Goal: Task Accomplishment & Management: Manage account settings

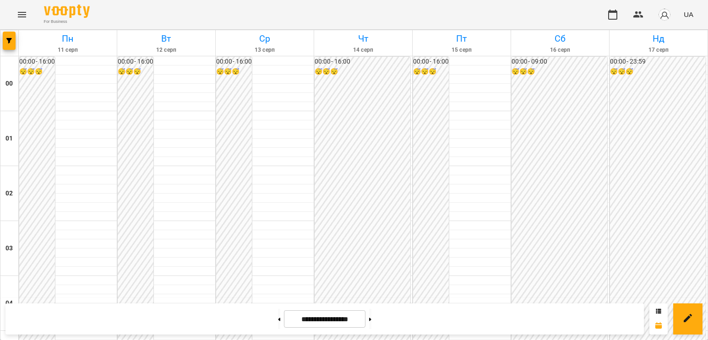
scroll to position [939, 0]
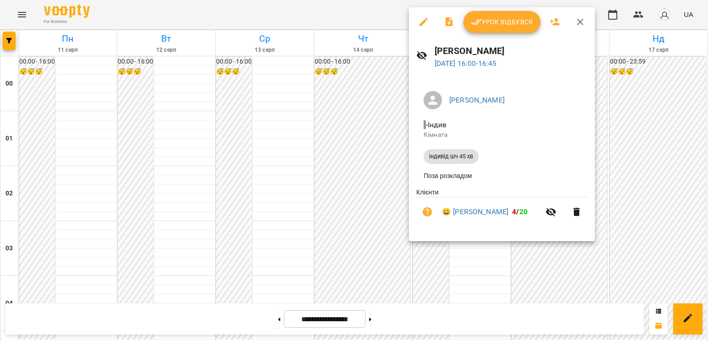
click at [489, 22] on span "Урок відбувся" at bounding box center [502, 21] width 62 height 11
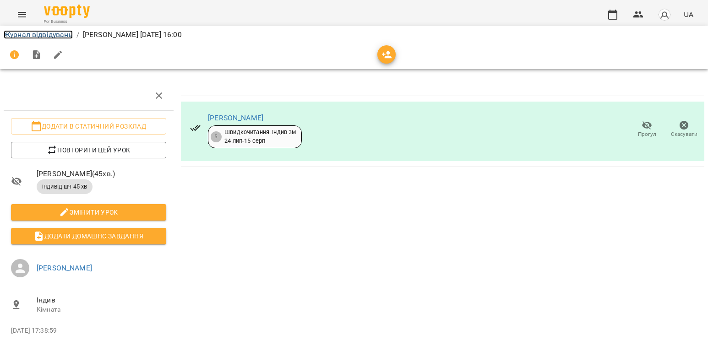
click at [24, 33] on link "Журнал відвідувань" at bounding box center [38, 34] width 69 height 9
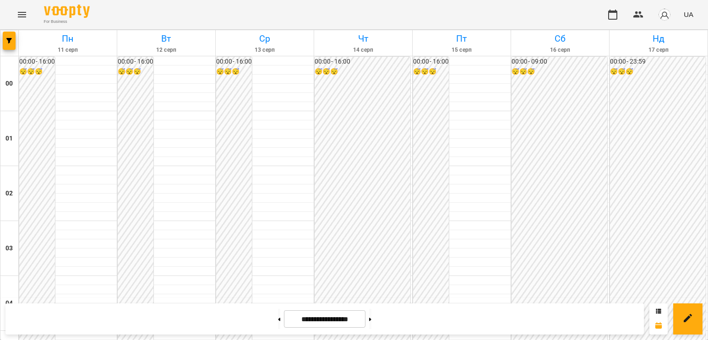
scroll to position [779, 0]
